Goal: Transaction & Acquisition: Subscribe to service/newsletter

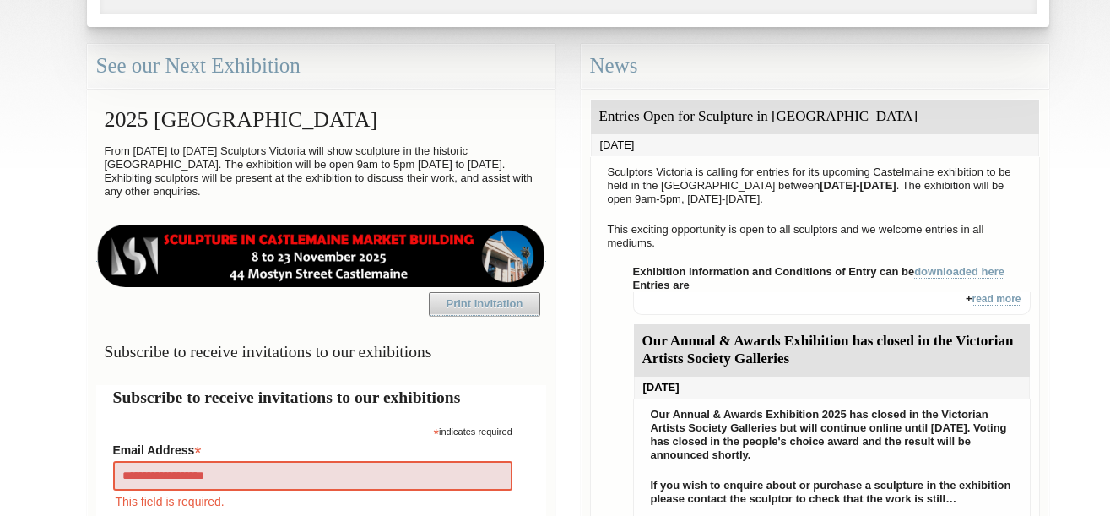
type input "**********"
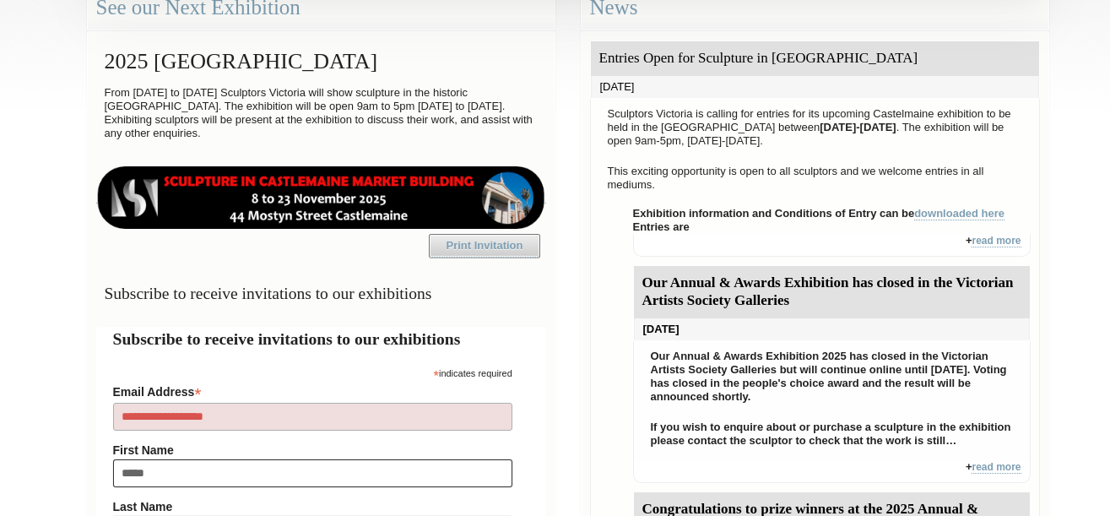
type input "*****"
type input "****"
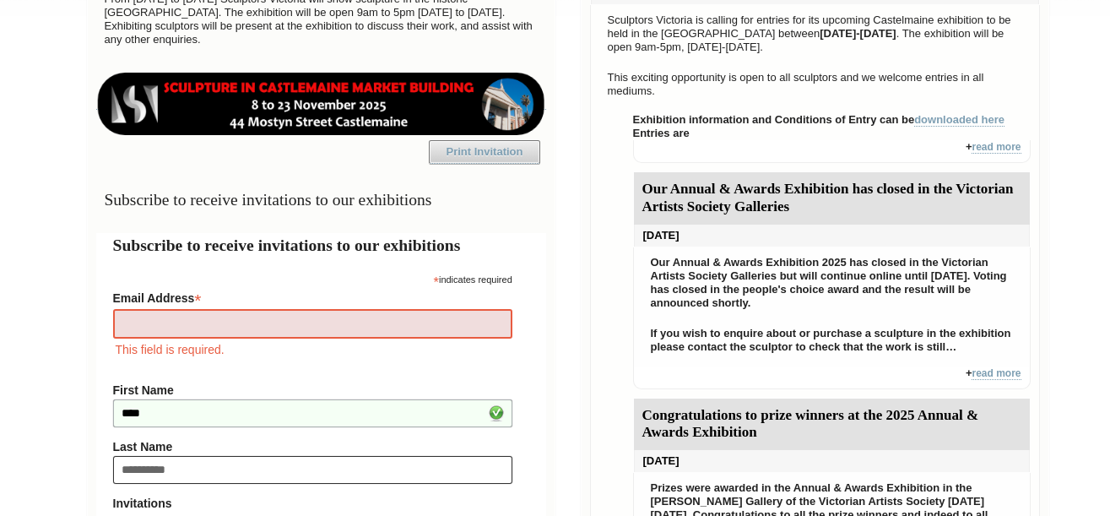
type input "**********"
